Goal: Book appointment/travel/reservation

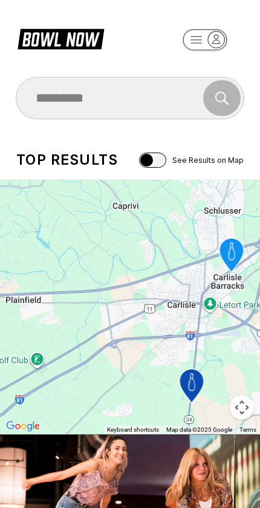
click at [73, 44] on icon at bounding box center [70, 40] width 30 height 14
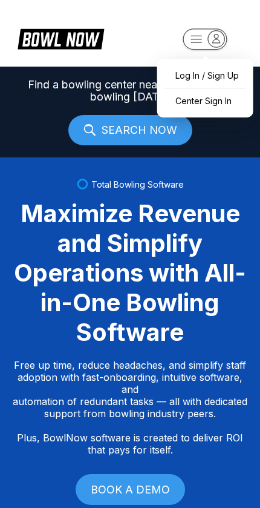
click at [223, 97] on div "Center Sign In" at bounding box center [206, 100] width 84 height 21
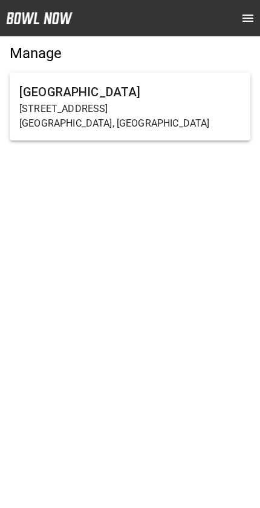
click at [170, 128] on p "[GEOGRAPHIC_DATA], [GEOGRAPHIC_DATA]" at bounding box center [130, 123] width 222 height 15
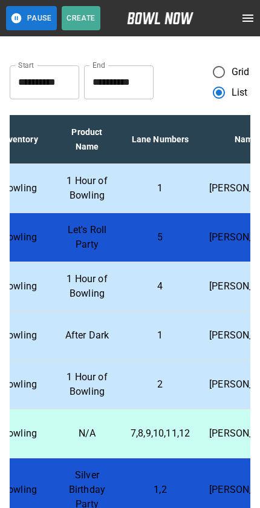
scroll to position [0, 231]
